Goal: Communication & Community: Answer question/provide support

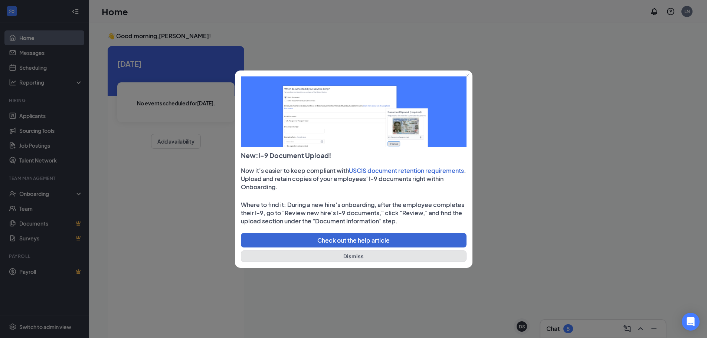
click at [352, 255] on button "Dismiss" at bounding box center [354, 255] width 226 height 11
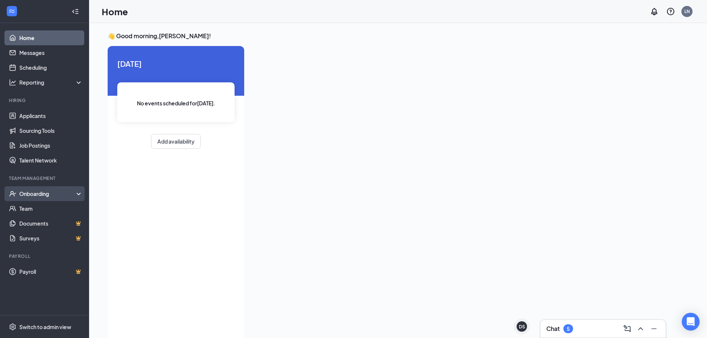
click at [41, 197] on div "Onboarding" at bounding box center [47, 193] width 57 height 7
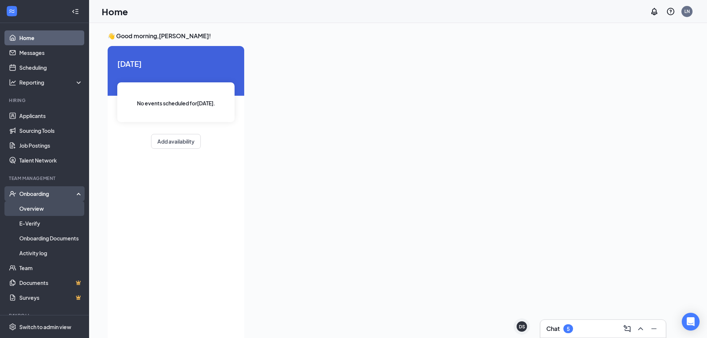
click at [37, 210] on link "Overview" at bounding box center [50, 208] width 63 height 15
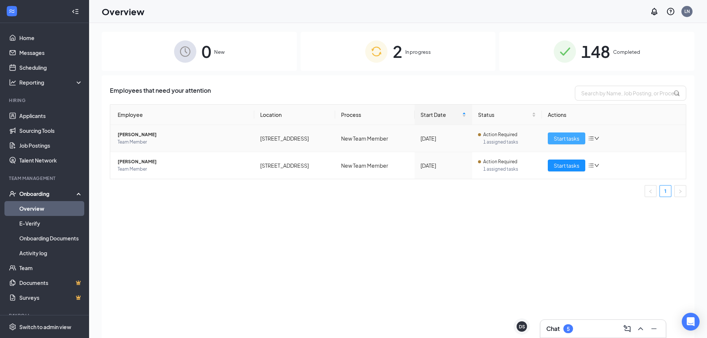
click at [570, 142] on button "Start tasks" at bounding box center [565, 138] width 37 height 12
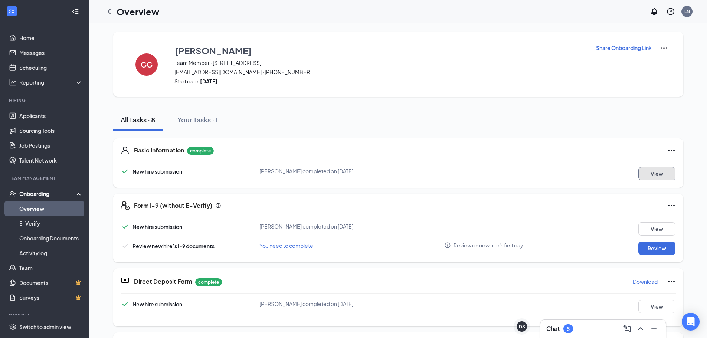
click at [652, 177] on button "View" at bounding box center [656, 173] width 37 height 13
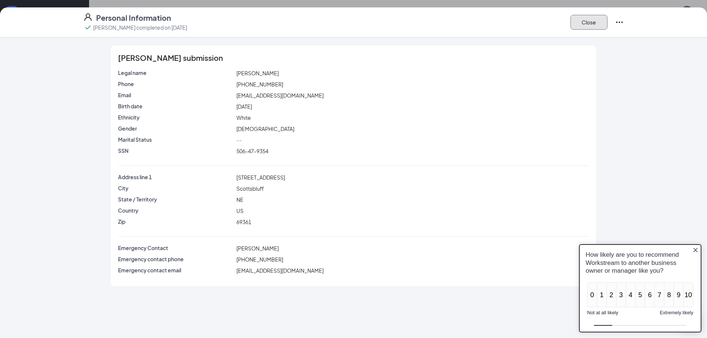
click at [589, 16] on button "Close" at bounding box center [588, 22] width 37 height 15
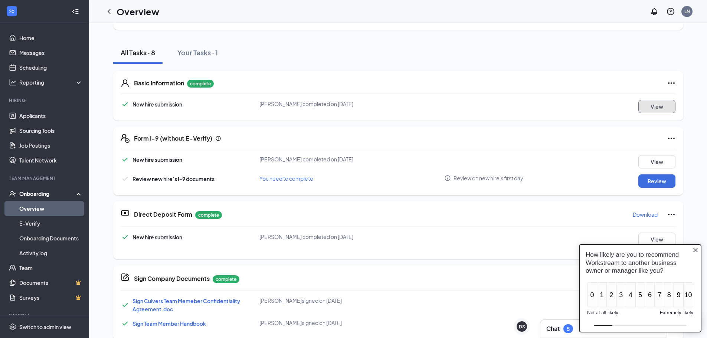
scroll to position [76, 0]
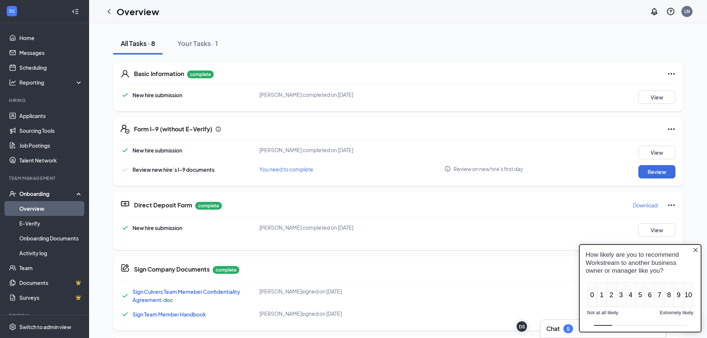
click at [644, 203] on p "Download" at bounding box center [644, 204] width 25 height 7
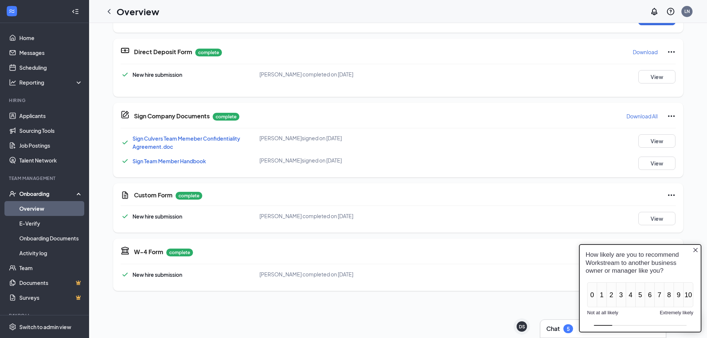
scroll to position [232, 0]
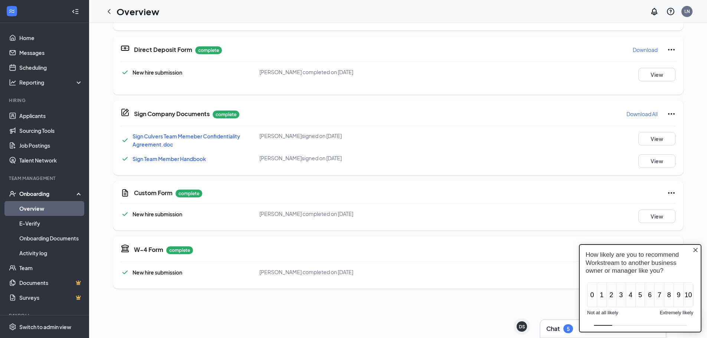
click at [696, 250] on icon "Close button" at bounding box center [695, 250] width 6 height 6
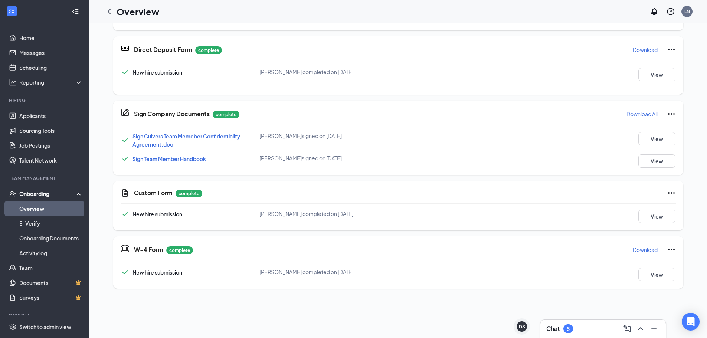
click at [642, 250] on p "Download" at bounding box center [644, 249] width 25 height 7
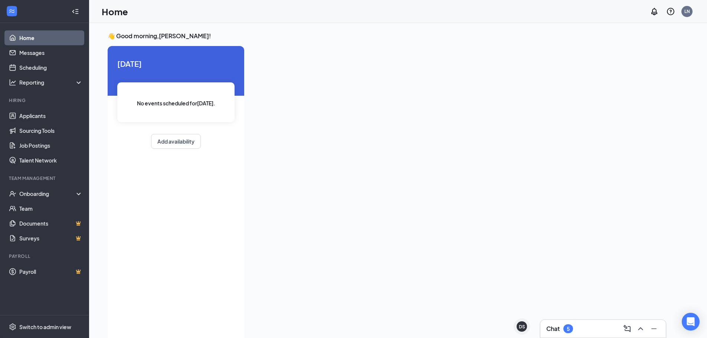
click at [595, 331] on div "Chat 5" at bounding box center [603, 329] width 114 height 12
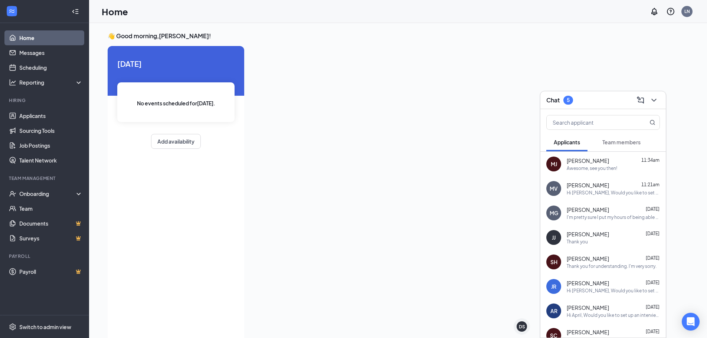
click at [501, 223] on div at bounding box center [457, 191] width 415 height 290
click at [30, 116] on link "Applicants" at bounding box center [50, 115] width 63 height 15
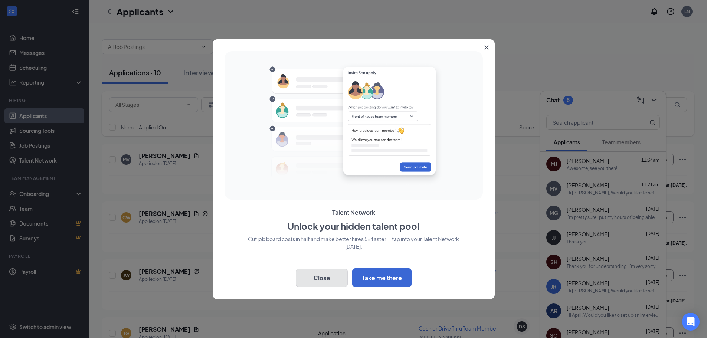
click at [324, 284] on button "Close" at bounding box center [322, 278] width 52 height 19
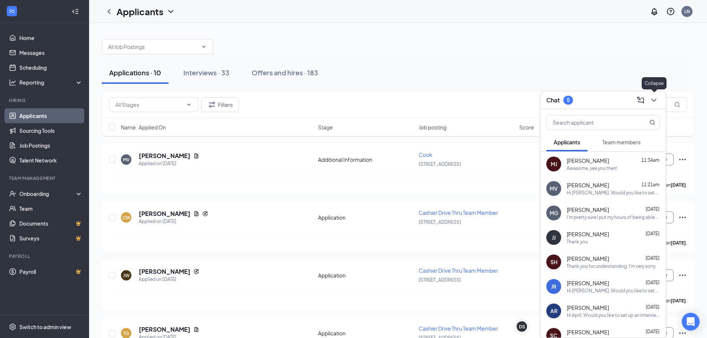
click at [659, 99] on button at bounding box center [654, 100] width 12 height 12
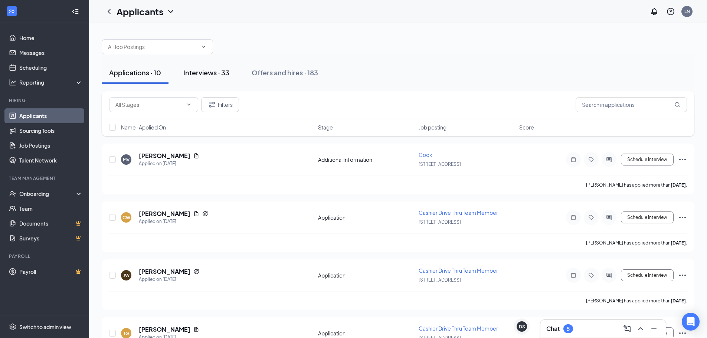
click at [218, 67] on button "Interviews · 33" at bounding box center [206, 73] width 61 height 22
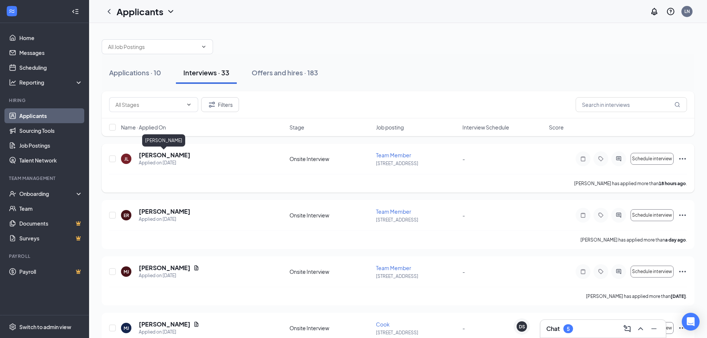
click at [163, 154] on h5 "[PERSON_NAME]" at bounding box center [165, 155] width 52 height 8
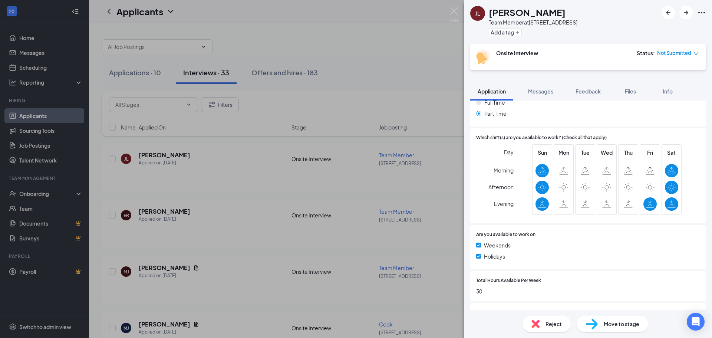
scroll to position [330, 0]
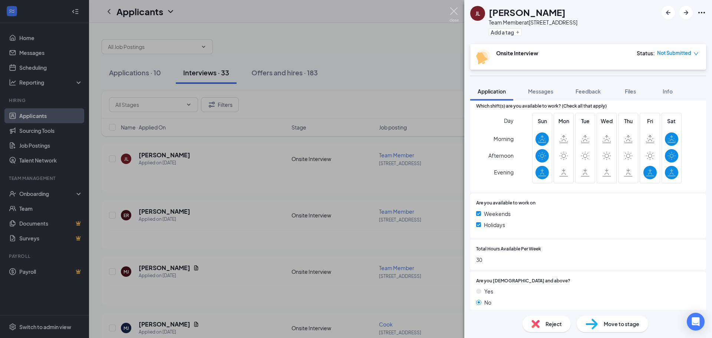
click at [452, 12] on img at bounding box center [454, 14] width 9 height 14
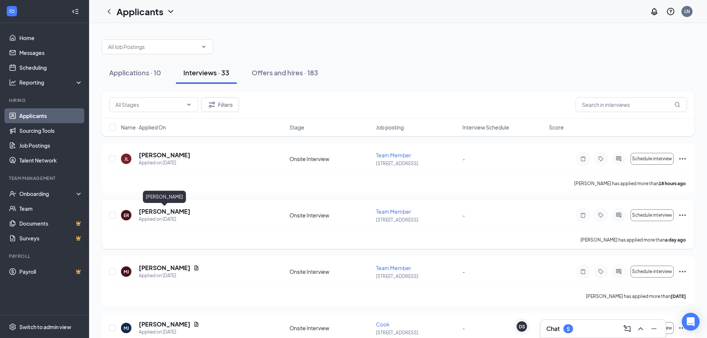
click at [155, 212] on h5 "[PERSON_NAME]" at bounding box center [165, 211] width 52 height 8
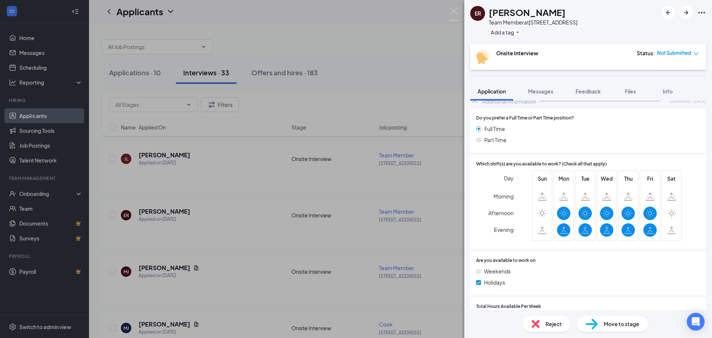
scroll to position [330, 0]
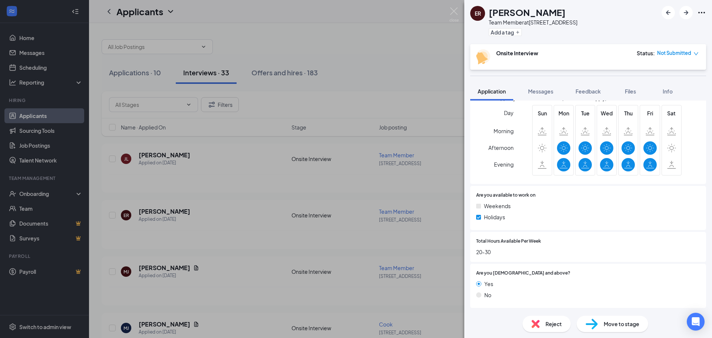
click at [460, 12] on div "ER [PERSON_NAME] Team Member at [STREET_ADDRESS] Add a tag Onsite Interview Sta…" at bounding box center [356, 169] width 712 height 338
click at [453, 12] on img at bounding box center [454, 14] width 9 height 14
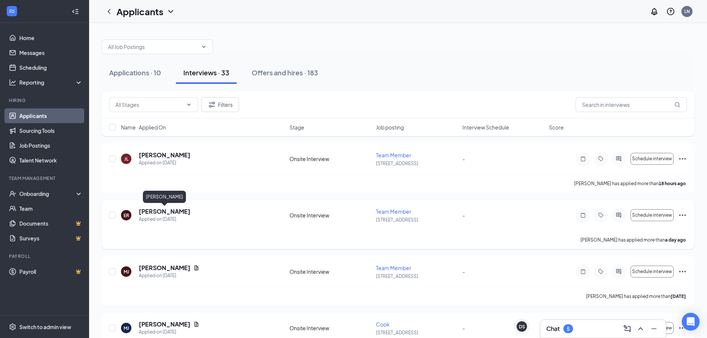
click at [167, 211] on h5 "[PERSON_NAME]" at bounding box center [165, 211] width 52 height 8
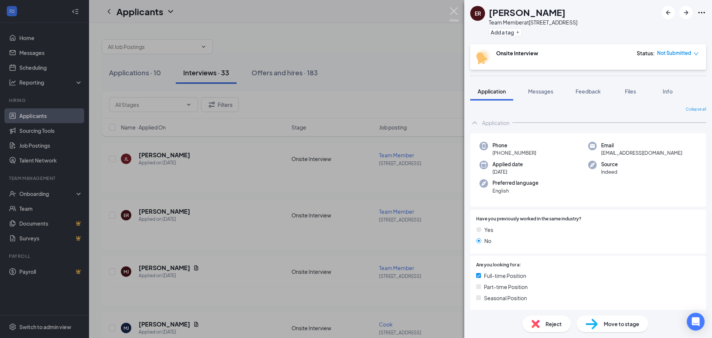
click at [450, 11] on img at bounding box center [454, 14] width 9 height 14
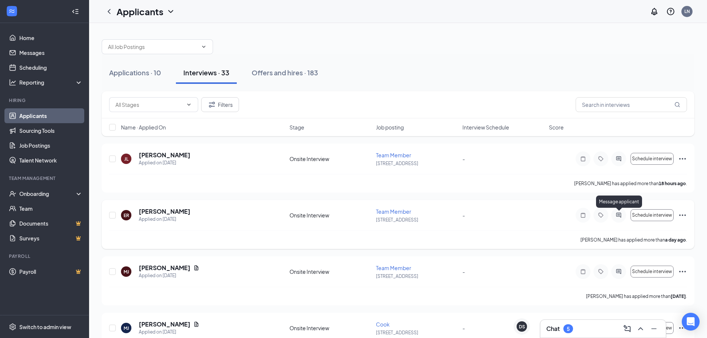
click at [621, 217] on icon "ActiveChat" at bounding box center [618, 215] width 5 height 5
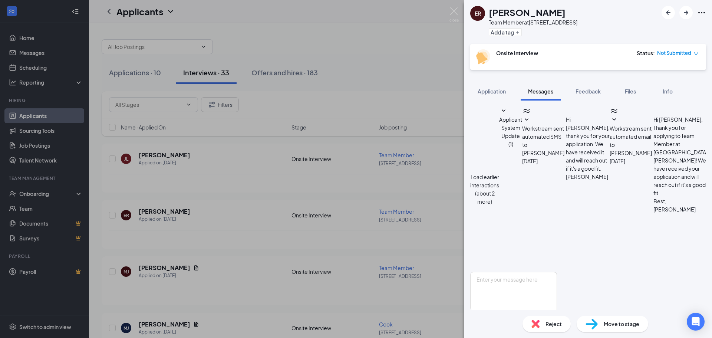
scroll to position [189, 0]
click at [527, 272] on textarea at bounding box center [513, 294] width 87 height 45
click at [497, 272] on textarea "Hi [PERSON_NAME]," at bounding box center [513, 294] width 87 height 45
click at [539, 272] on textarea "Hi [PERSON_NAME]," at bounding box center [513, 294] width 87 height 45
type textarea "Hi [PERSON_NAME], Would you like to set up an interview?"
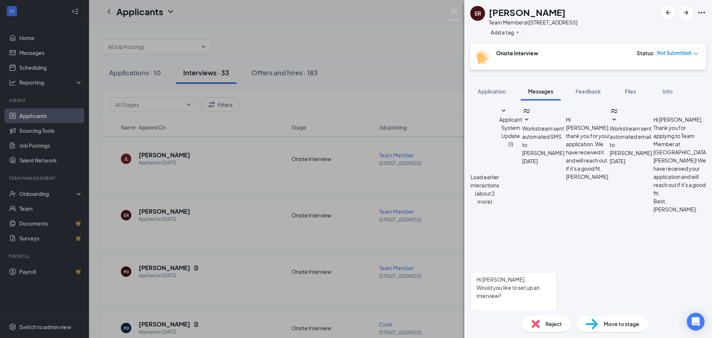
click at [557, 316] on button "Send" at bounding box center [550, 329] width 13 height 26
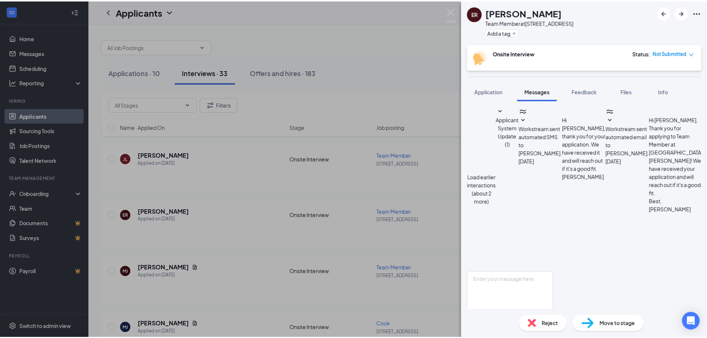
scroll to position [244, 0]
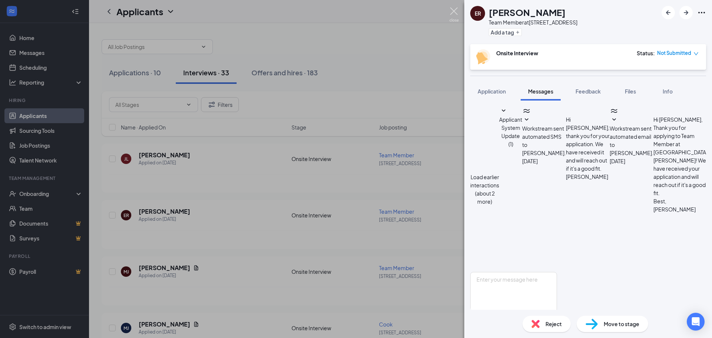
click at [451, 13] on img at bounding box center [454, 14] width 9 height 14
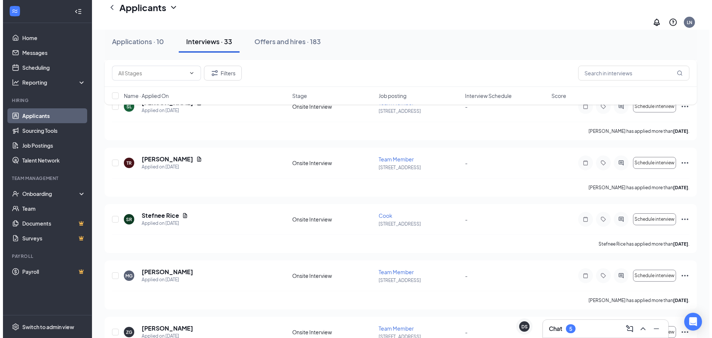
scroll to position [292, 0]
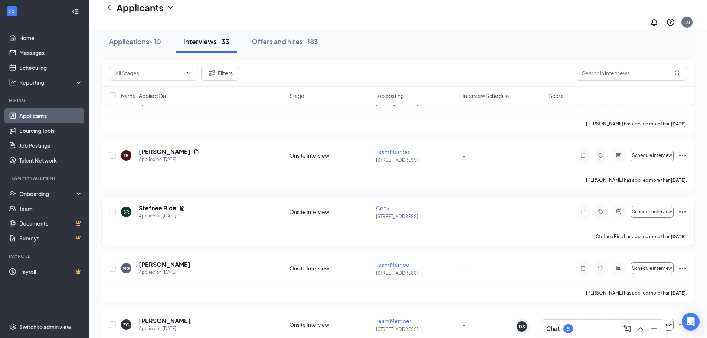
click at [598, 208] on div at bounding box center [600, 211] width 15 height 15
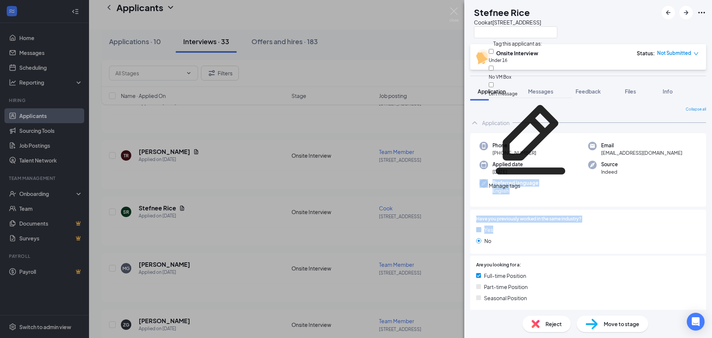
drag, startPoint x: 701, startPoint y: 170, endPoint x: 704, endPoint y: 227, distance: 56.9
click at [704, 227] on div "Collapse all Application Phone [PHONE_NUMBER] Email [EMAIL_ADDRESS][DOMAIN_NAME…" at bounding box center [588, 205] width 248 height 209
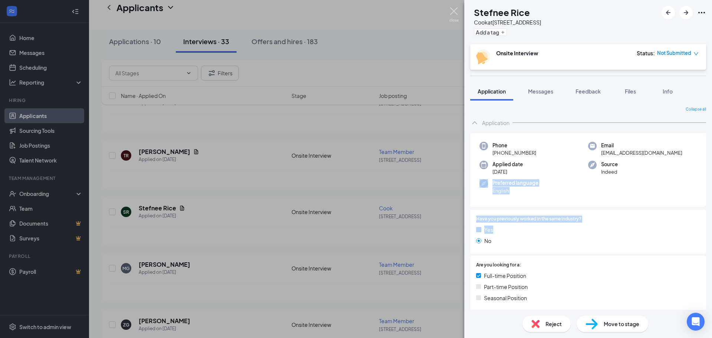
click at [455, 7] on img at bounding box center [454, 14] width 9 height 14
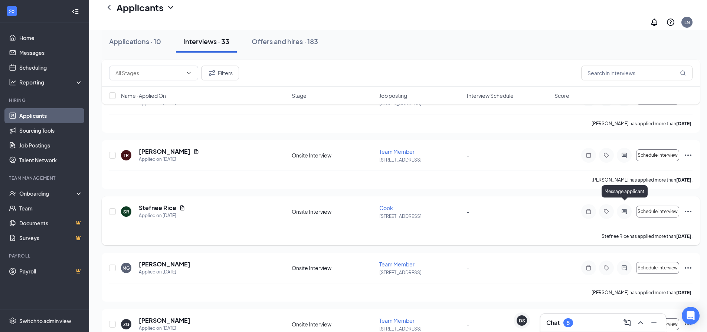
click at [620, 209] on icon "ActiveChat" at bounding box center [623, 212] width 9 height 6
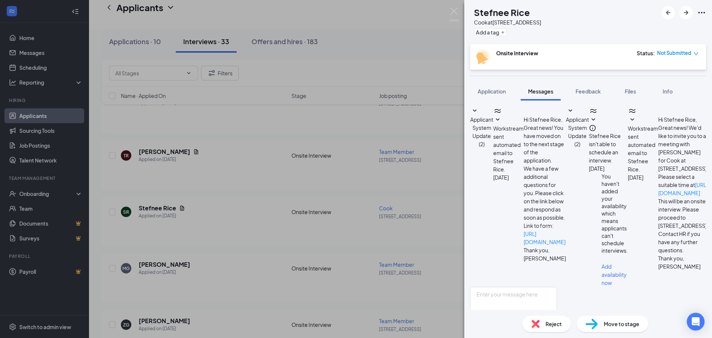
scroll to position [95, 0]
click at [538, 287] on textarea at bounding box center [513, 309] width 87 height 45
type textarea "Hi Stefnee, Would you like to set up an interview?"
click at [557, 331] on button "Send" at bounding box center [550, 344] width 13 height 26
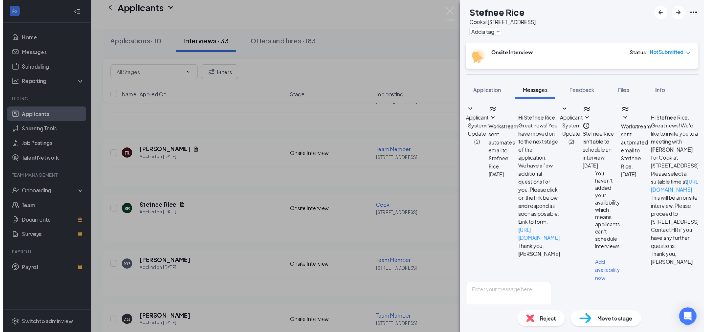
scroll to position [151, 0]
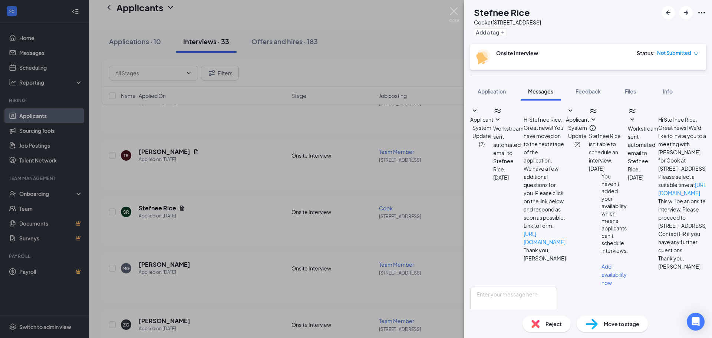
click at [453, 16] on img at bounding box center [454, 14] width 9 height 14
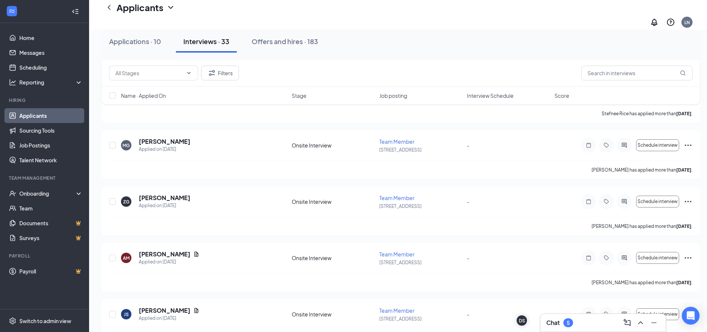
scroll to position [427, 0]
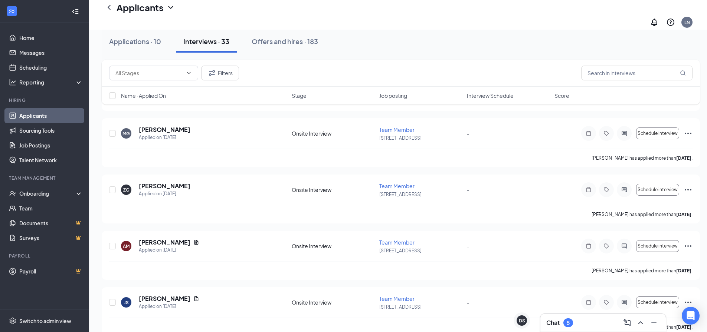
click at [601, 326] on div "Chat 5" at bounding box center [603, 323] width 114 height 12
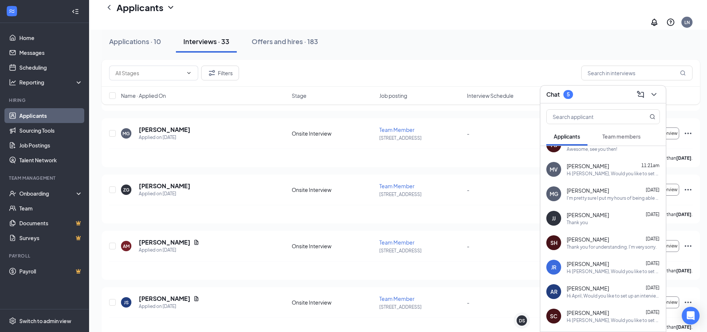
scroll to position [0, 0]
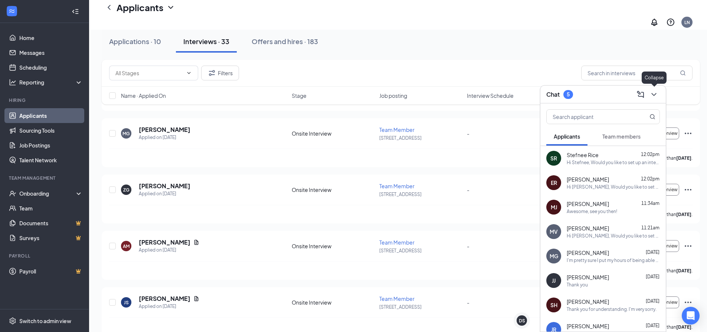
click at [653, 96] on icon "ChevronDown" at bounding box center [653, 94] width 9 height 9
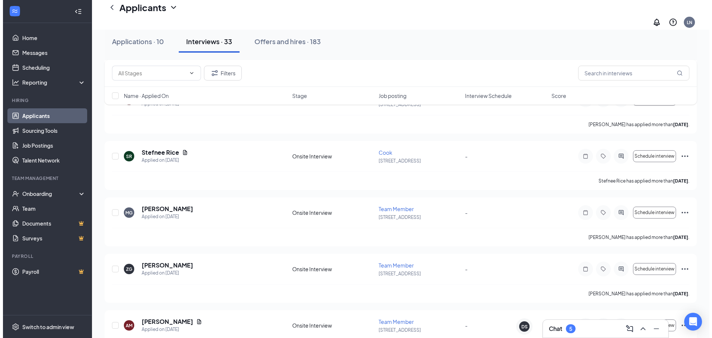
scroll to position [434, 0]
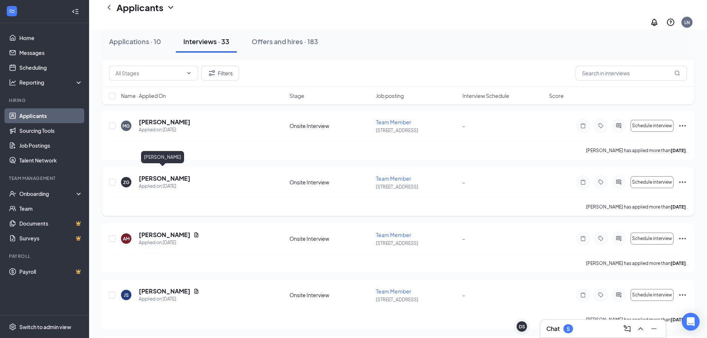
click at [157, 174] on h5 "[PERSON_NAME]" at bounding box center [165, 178] width 52 height 8
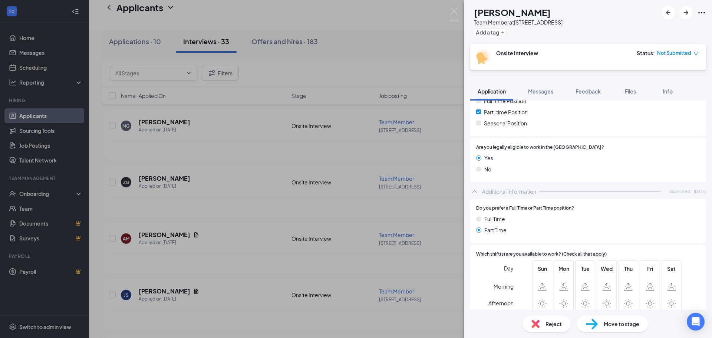
scroll to position [35, 0]
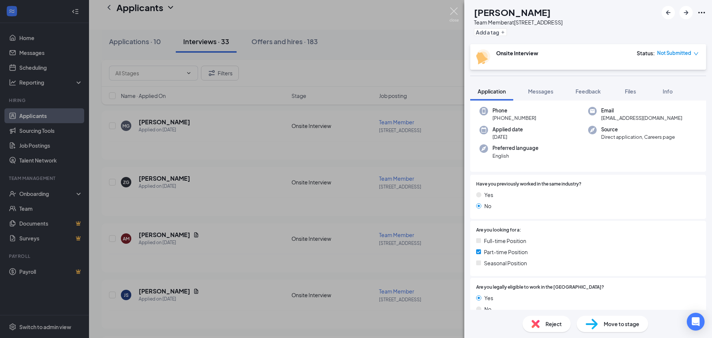
click at [454, 11] on img at bounding box center [454, 14] width 9 height 14
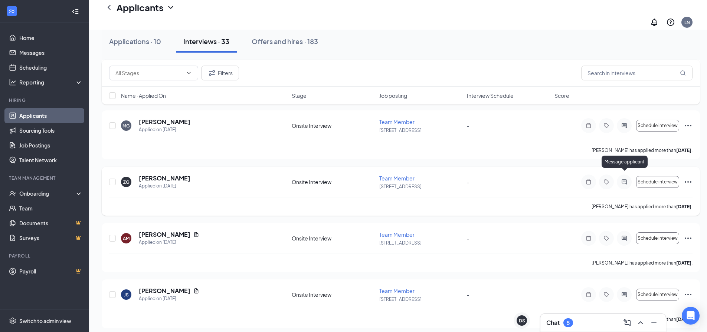
click at [622, 179] on icon "ActiveChat" at bounding box center [623, 182] width 9 height 6
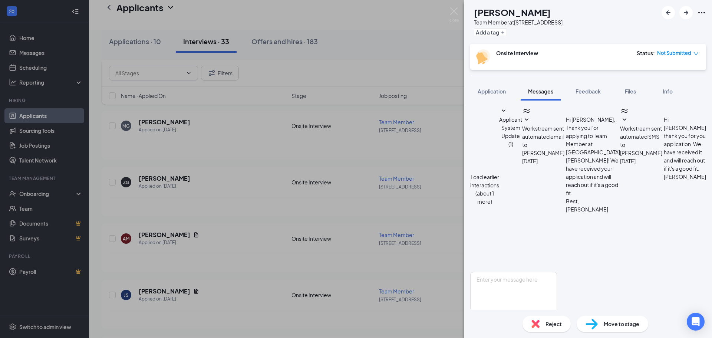
scroll to position [189, 0]
click at [520, 272] on textarea at bounding box center [513, 294] width 87 height 45
type textarea "I"
type textarea "Hi [PERSON_NAME], Would you like to set up an interview?"
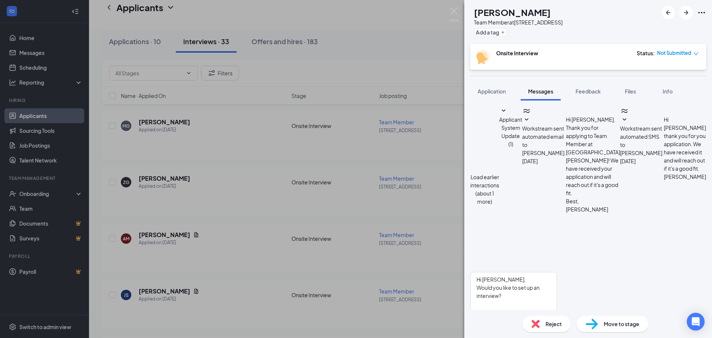
click at [557, 316] on button "Send" at bounding box center [550, 329] width 13 height 26
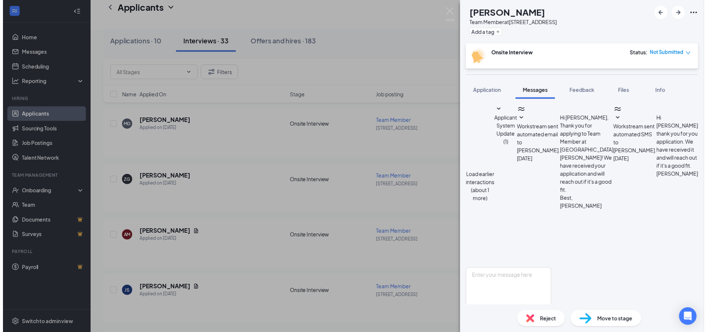
scroll to position [244, 0]
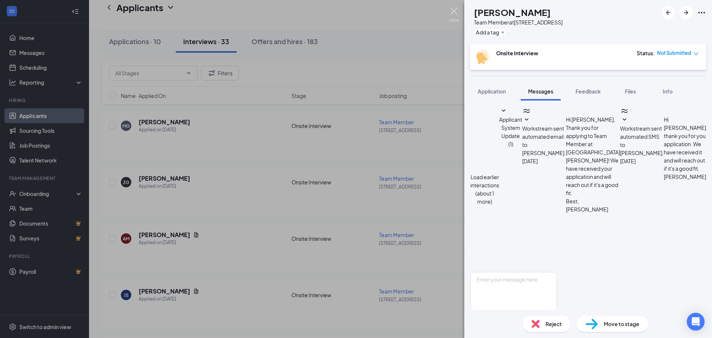
click at [453, 14] on img at bounding box center [454, 14] width 9 height 14
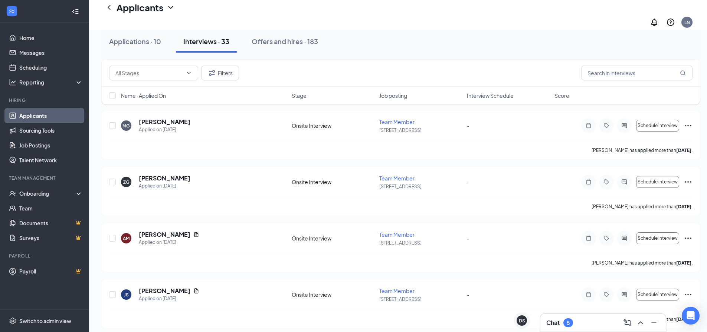
click at [592, 323] on div "Chat 5" at bounding box center [603, 323] width 114 height 12
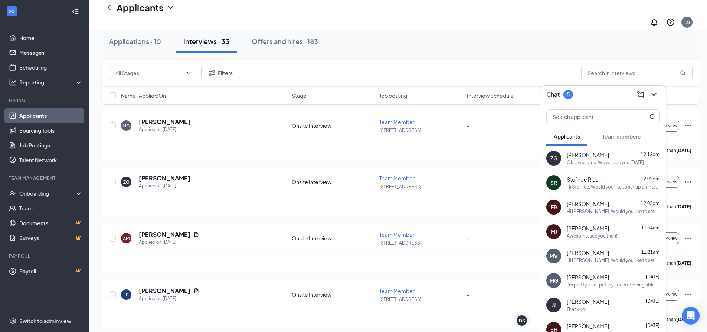
click at [630, 141] on button "Team members" at bounding box center [621, 136] width 53 height 19
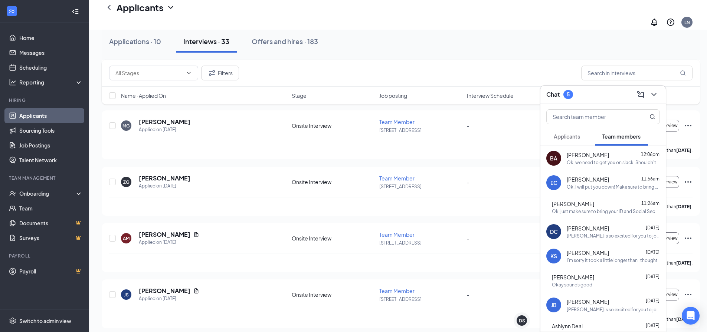
click at [582, 204] on span "[PERSON_NAME]" at bounding box center [573, 203] width 42 height 7
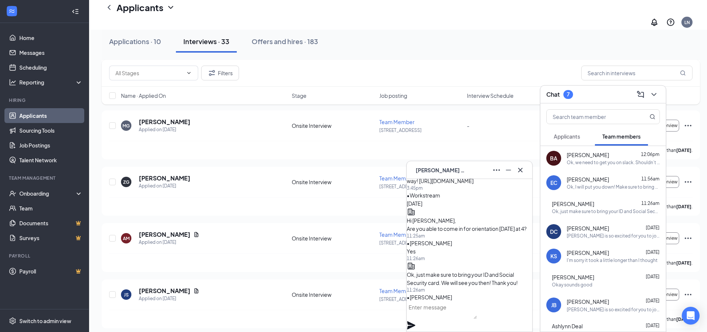
click at [575, 133] on span "Applicants" at bounding box center [566, 136] width 26 height 7
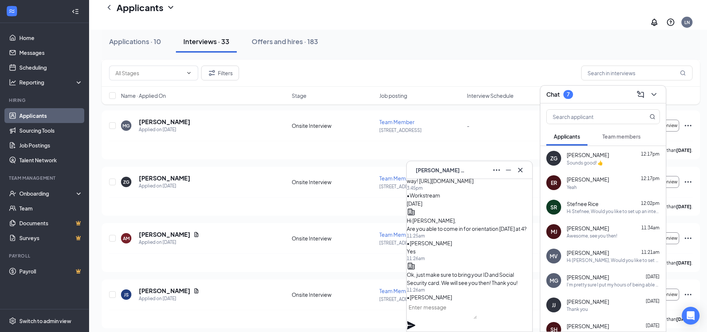
click at [594, 188] on div "Yeah" at bounding box center [612, 187] width 93 height 6
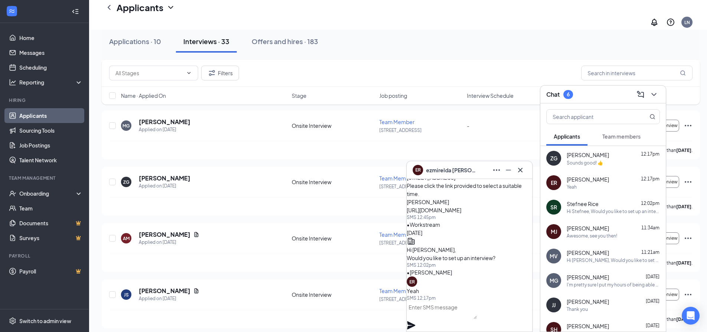
click at [453, 313] on textarea at bounding box center [442, 311] width 70 height 18
type textarea "Are you available [DATE] at 4?"
click at [415, 322] on icon "Plane" at bounding box center [411, 326] width 8 height 8
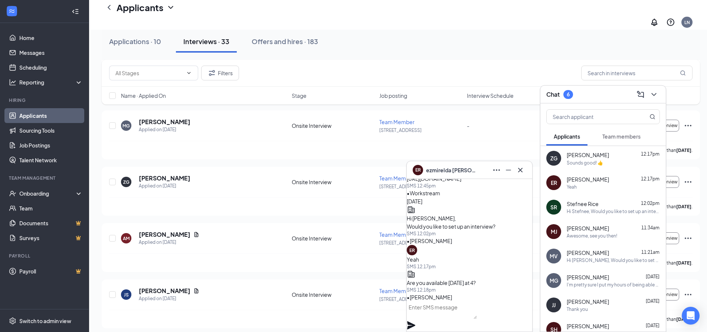
click at [573, 151] on div "[PERSON_NAME] [PERSON_NAME] 12:17pm Sounds good! 👍" at bounding box center [602, 158] width 125 height 24
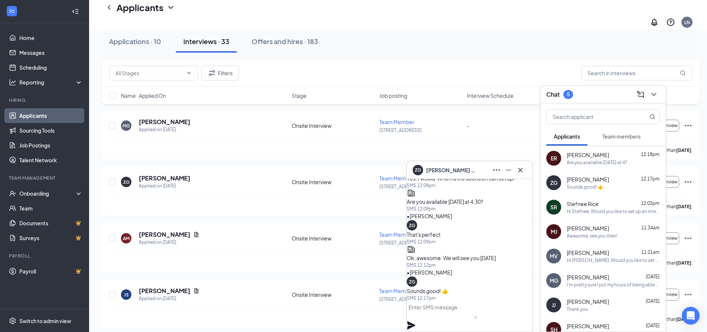
click at [573, 151] on div "ER [PERSON_NAME] 12:18pm Are you available [DATE] at 4?" at bounding box center [602, 158] width 125 height 24
